Goal: Transaction & Acquisition: Purchase product/service

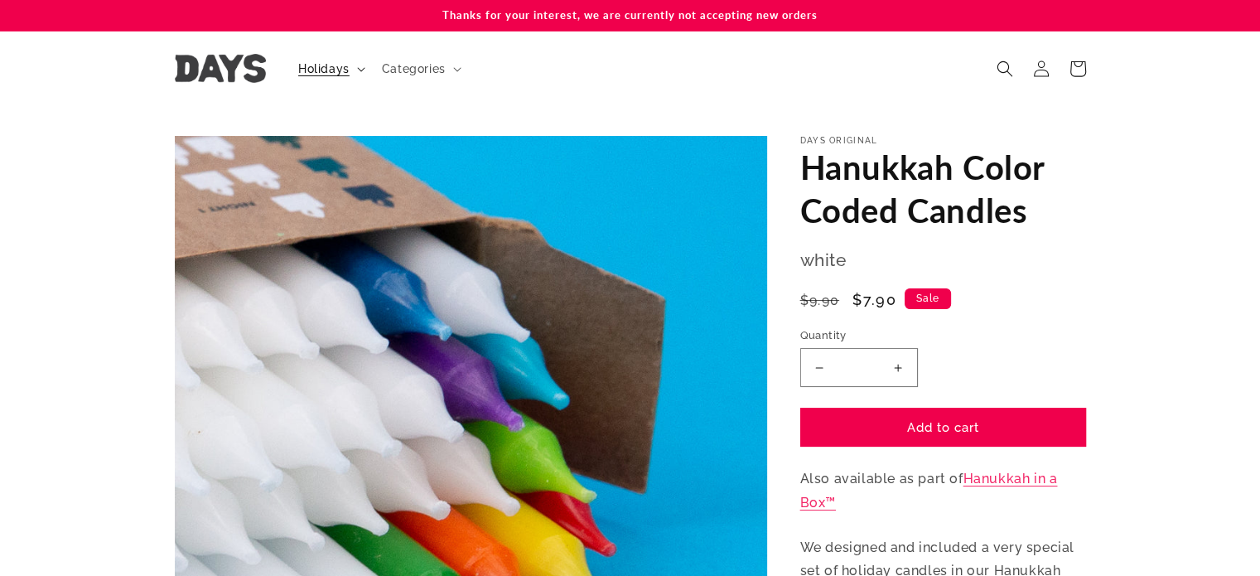
click at [335, 69] on span "Holidays" at bounding box center [323, 68] width 51 height 15
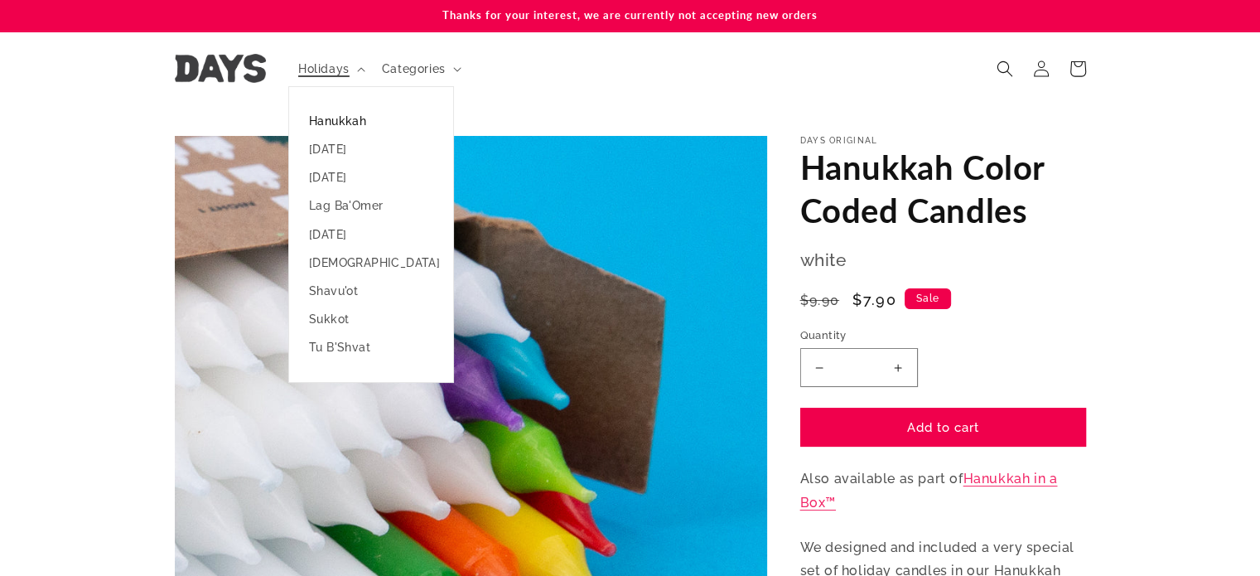
click at [324, 122] on link "Hanukkah" at bounding box center [371, 121] width 164 height 28
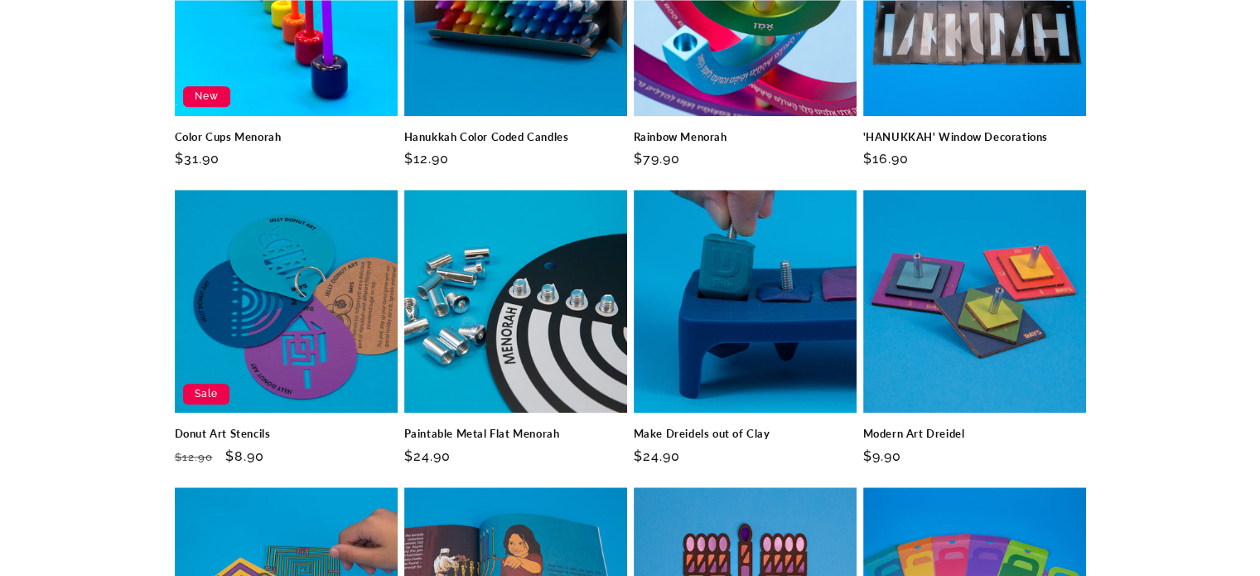
scroll to position [1491, 0]
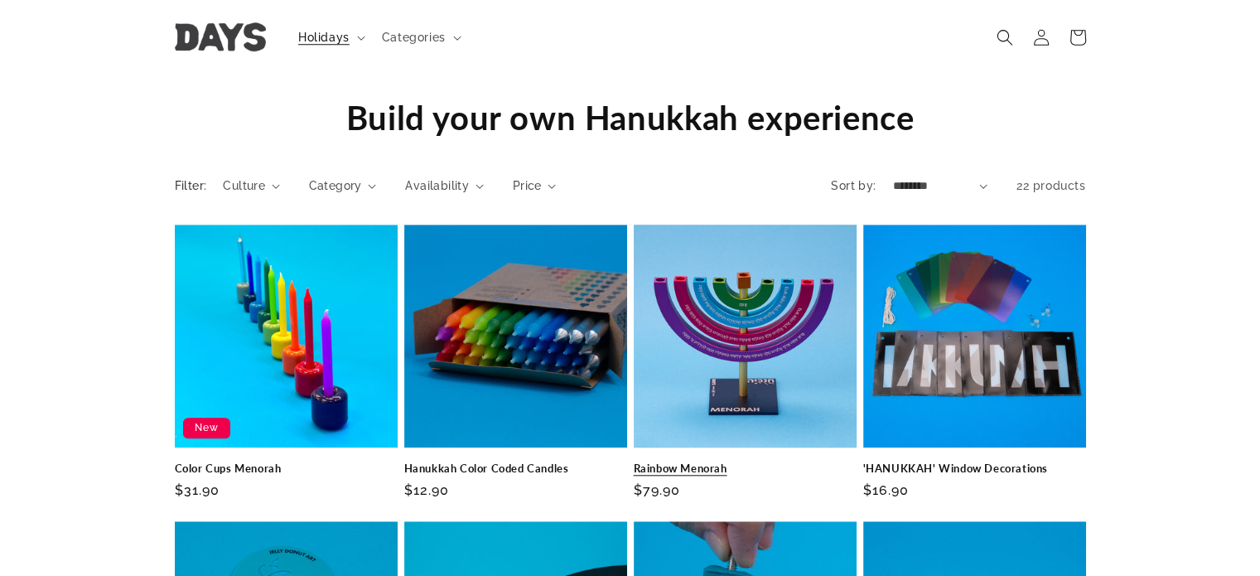
click at [752, 461] on link "Rainbow Menorah" at bounding box center [745, 468] width 223 height 14
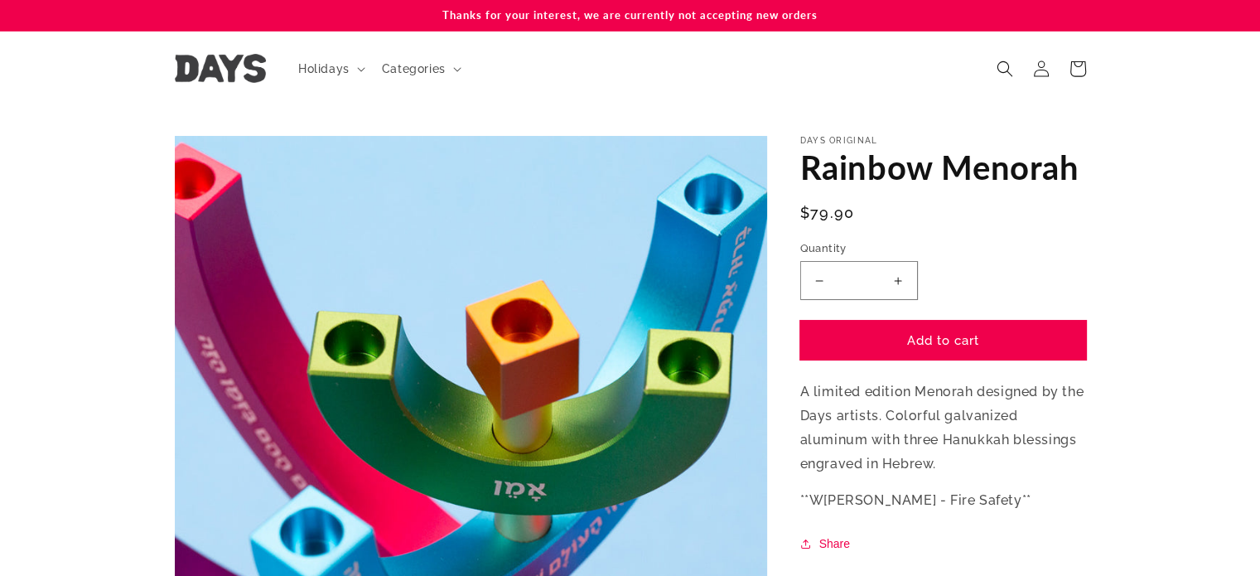
click at [927, 345] on button "Add to cart" at bounding box center [943, 340] width 286 height 39
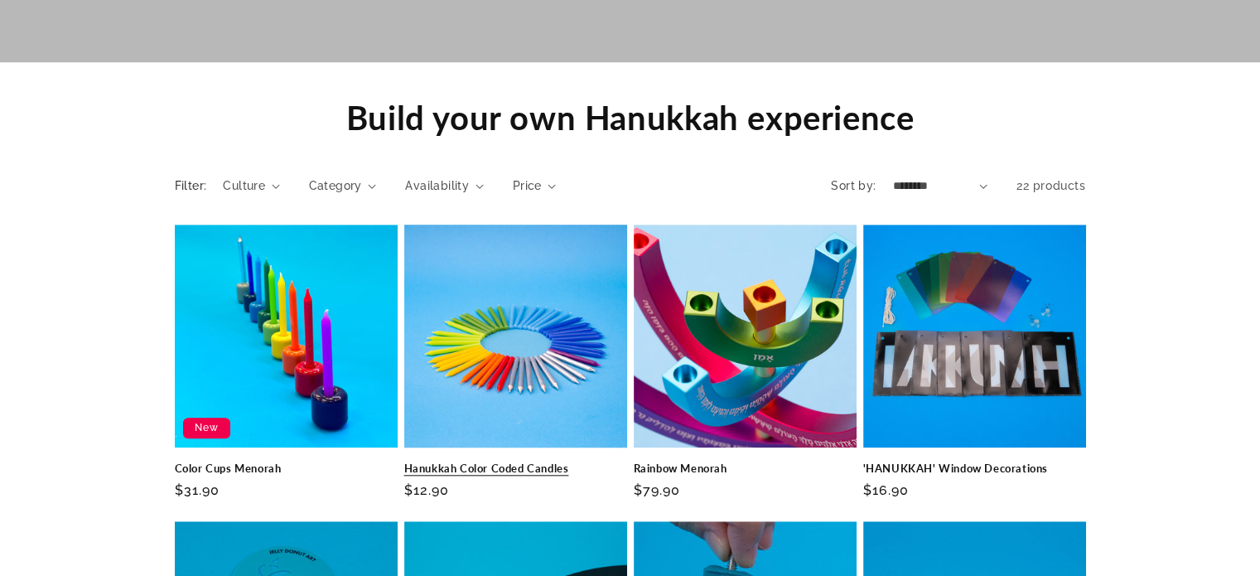
click at [511, 461] on link "Hanukkah Color Coded Candles" at bounding box center [515, 468] width 223 height 14
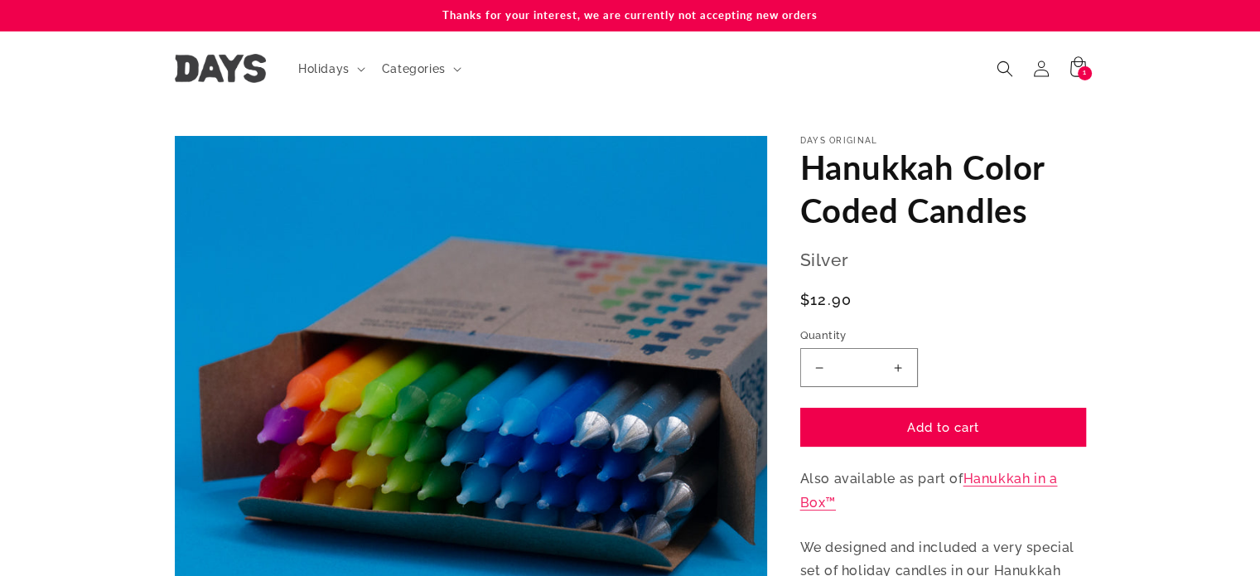
click at [894, 369] on button "Increase quantity for Hanukkah Color Coded Candles" at bounding box center [898, 367] width 37 height 39
type input "*"
click at [961, 432] on button "Add to cart" at bounding box center [943, 427] width 286 height 39
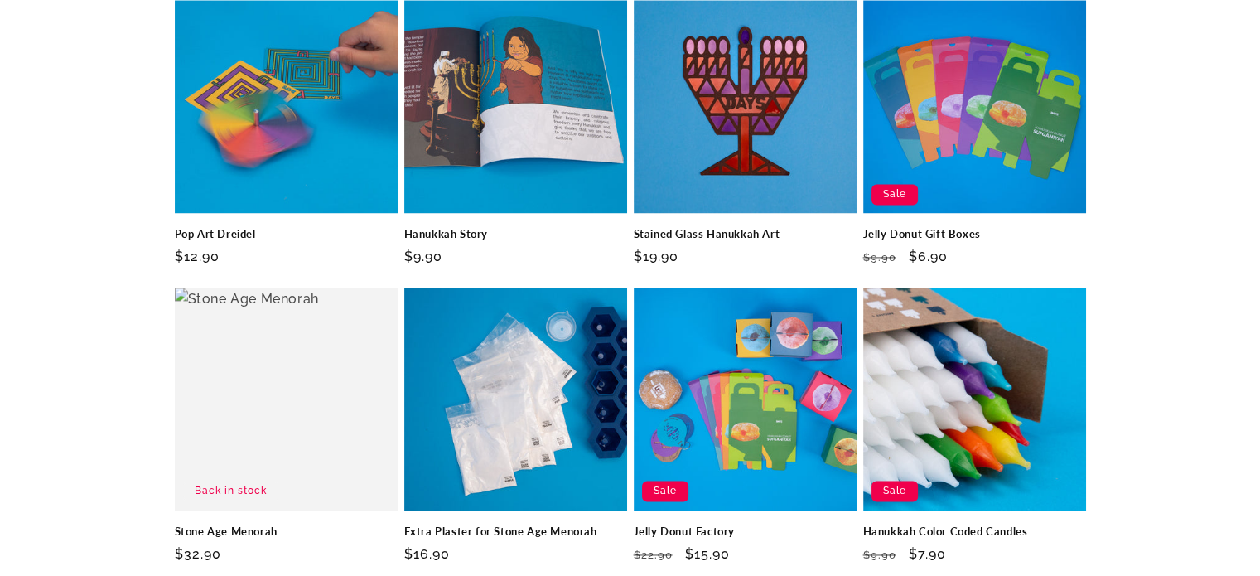
scroll to position [2485, 0]
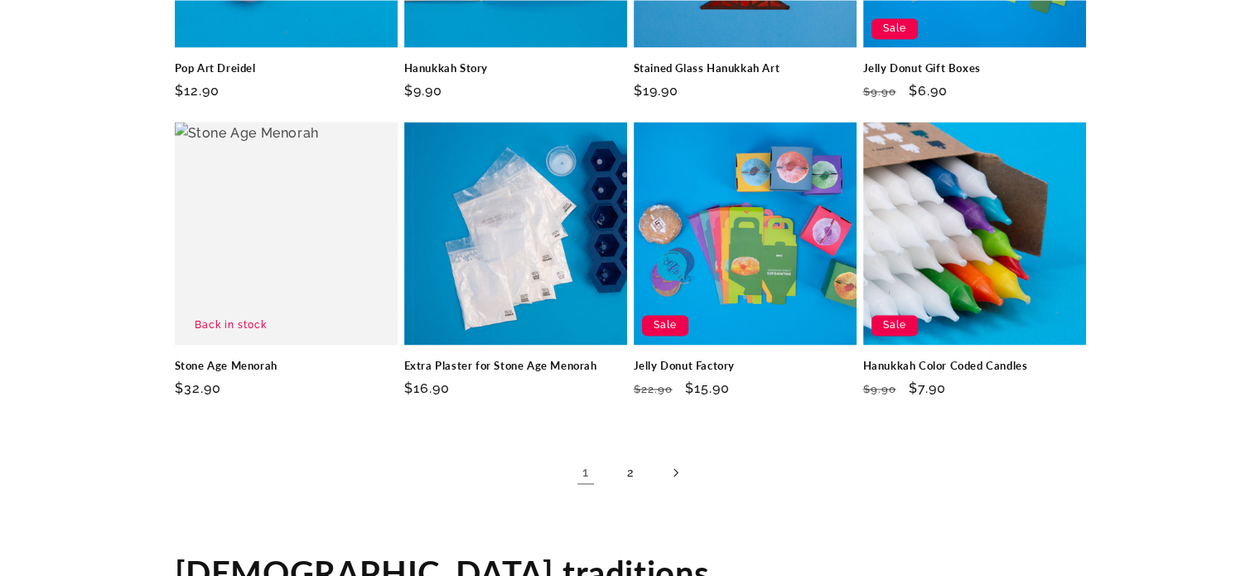
click at [679, 454] on link "Next page" at bounding box center [675, 472] width 36 height 36
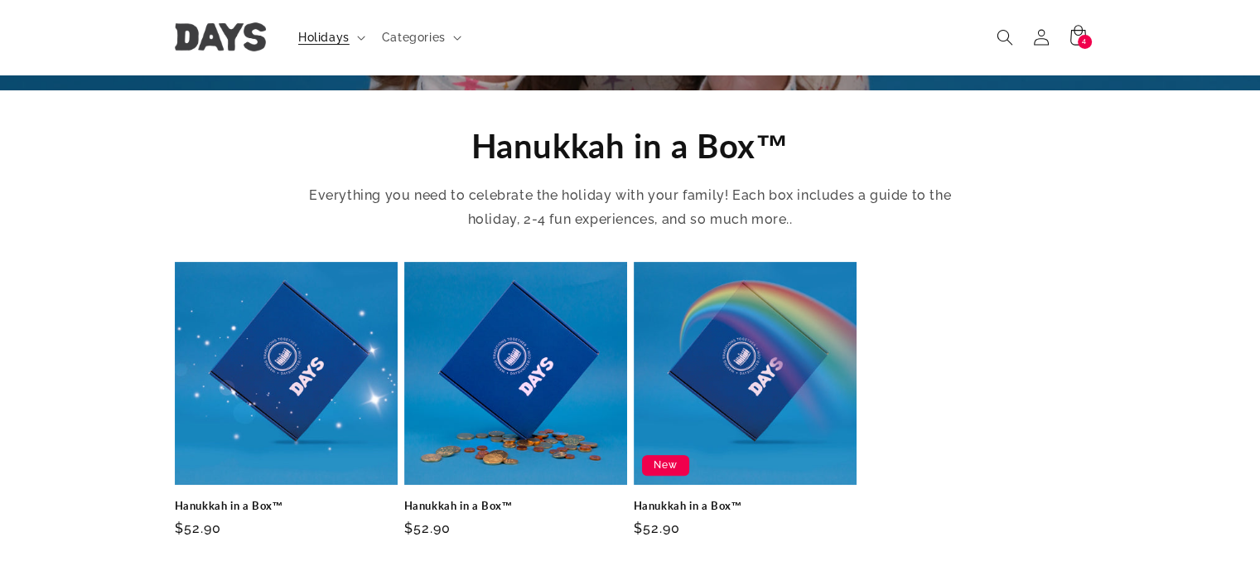
scroll to position [497, 0]
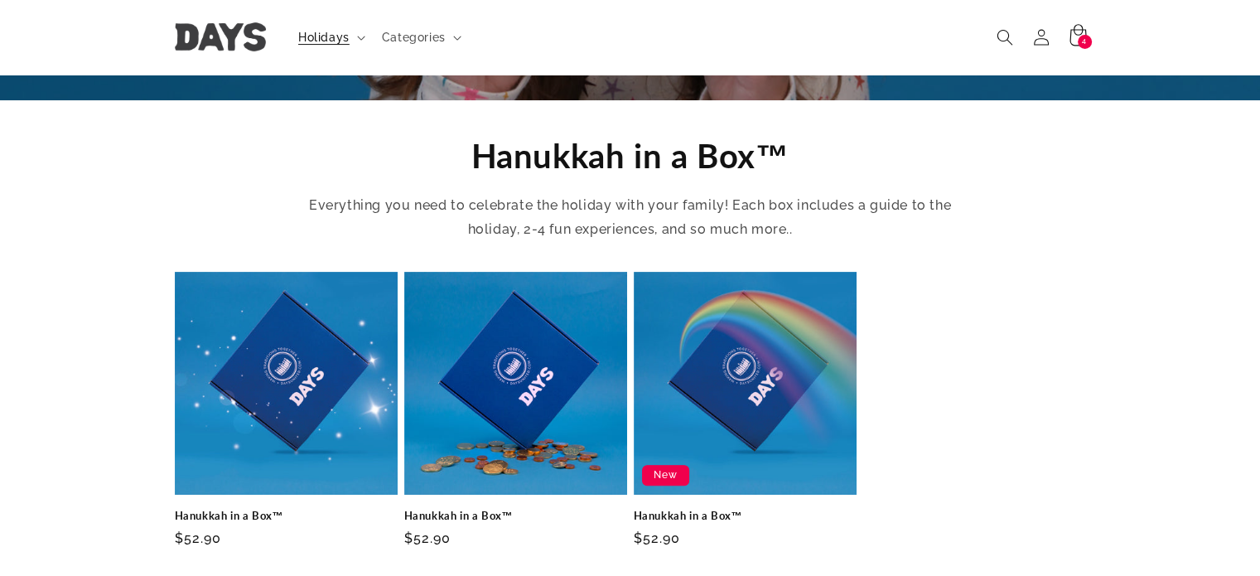
click at [1082, 35] on span "4" at bounding box center [1084, 42] width 5 height 14
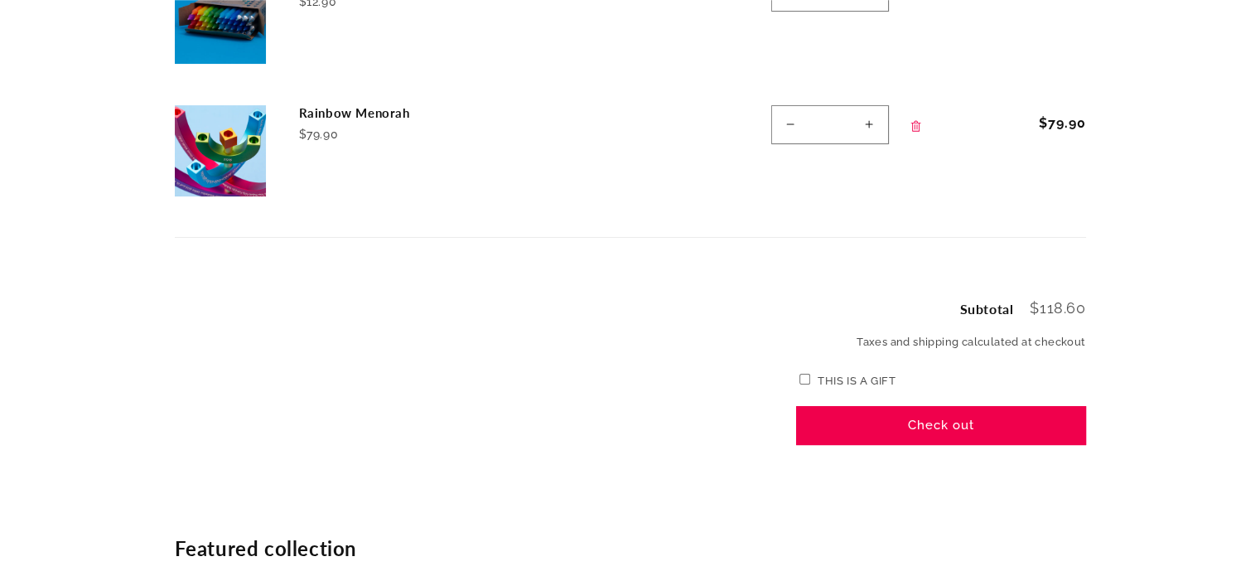
scroll to position [497, 0]
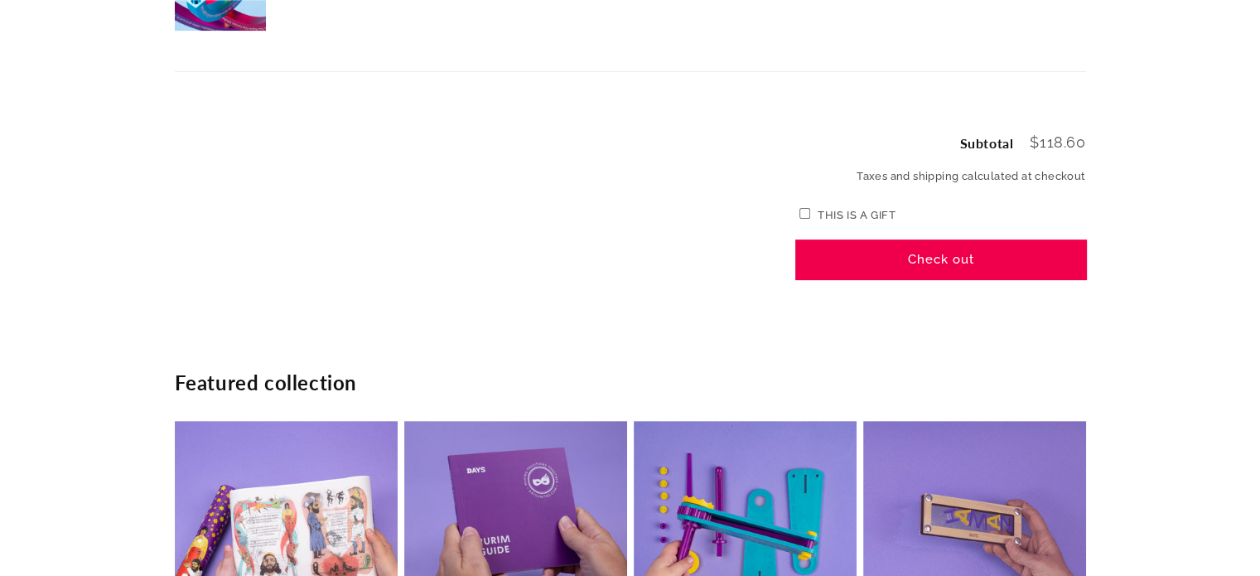
click at [948, 249] on button "Check out" at bounding box center [941, 259] width 290 height 39
